Goal: Find contact information: Find contact information

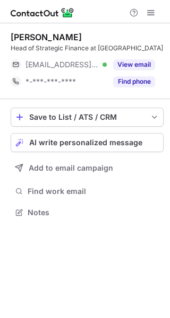
scroll to position [5, 5]
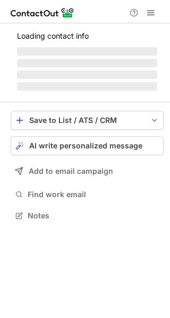
scroll to position [5, 5]
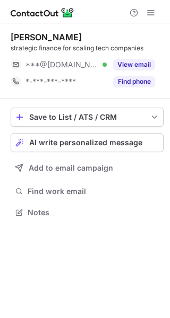
scroll to position [205, 170]
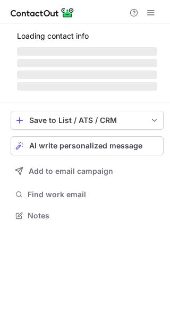
scroll to position [210, 170]
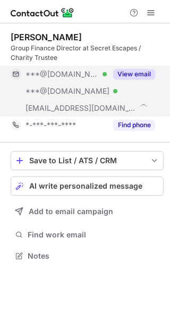
click at [132, 66] on div "View email" at bounding box center [131, 74] width 48 height 17
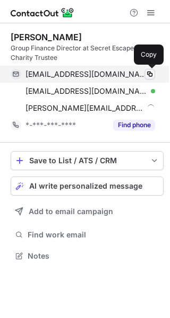
click at [149, 76] on span at bounding box center [149, 74] width 8 height 8
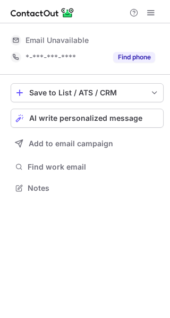
scroll to position [181, 170]
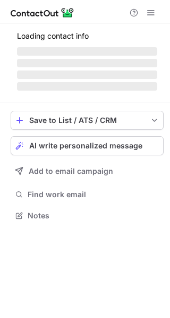
scroll to position [239, 170]
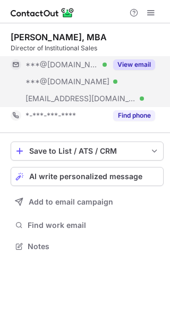
click at [142, 66] on button "View email" at bounding box center [134, 64] width 42 height 11
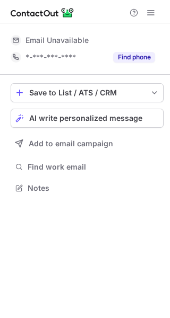
scroll to position [5, 5]
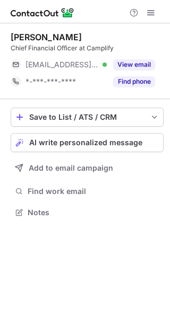
scroll to position [5, 5]
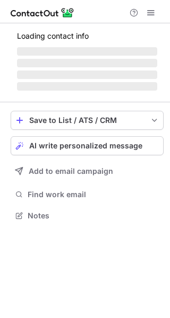
scroll to position [209, 170]
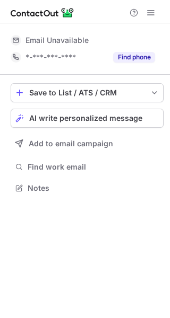
scroll to position [5, 5]
